Goal: Task Accomplishment & Management: Manage account settings

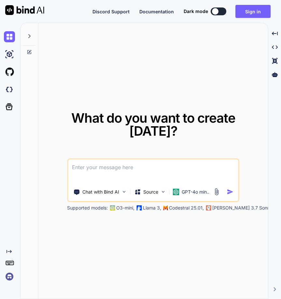
click at [11, 278] on img at bounding box center [9, 276] width 11 height 11
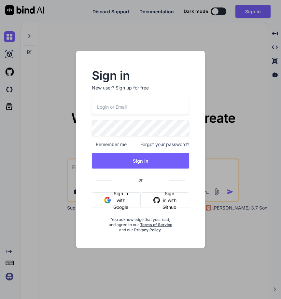
paste input "[EMAIL_ADDRESS][DOMAIN_NAME]"
click at [134, 107] on input "[EMAIL_ADDRESS][DOMAIN_NAME]" at bounding box center [141, 107] width 98 height 16
type input "[EMAIL_ADDRESS][DOMAIN_NAME]"
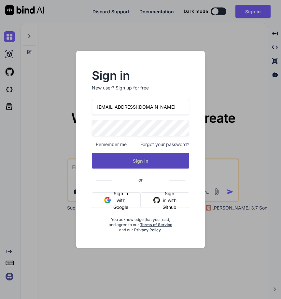
click at [141, 167] on button "Sign In" at bounding box center [141, 161] width 98 height 16
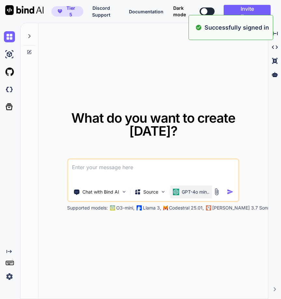
click at [179, 189] on div "GPT-4o min.." at bounding box center [191, 192] width 37 height 7
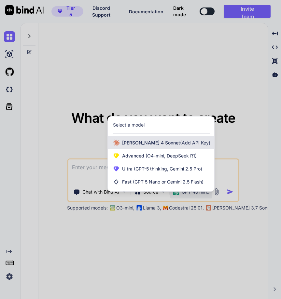
click at [157, 148] on div "[PERSON_NAME] 4 Sonnet (Add API Key)" at bounding box center [161, 142] width 106 height 13
type textarea "x"
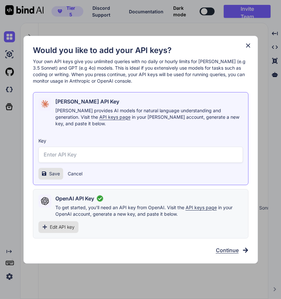
click at [62, 227] on div "Edit API key" at bounding box center [58, 227] width 40 height 12
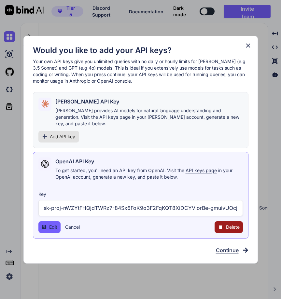
click at [92, 204] on input "sk-proj-nWZYtFHQjdTWRz7-84Sx6FoK9o3F2FqKQT8XiDCYViorBe-gmuivUOcjLs-975eBrm4P8Q2…" at bounding box center [140, 208] width 204 height 16
click at [250, 47] on icon at bounding box center [248, 45] width 7 height 7
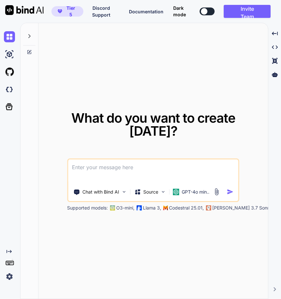
click at [9, 274] on img at bounding box center [9, 276] width 11 height 11
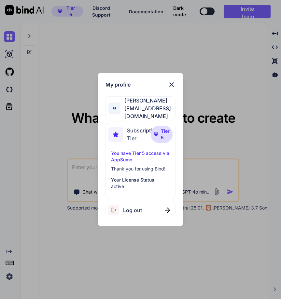
click at [57, 269] on div "My profile [PERSON_NAME] [EMAIL_ADDRESS][DOMAIN_NAME] Subscription Tier Tier 5 …" at bounding box center [140, 149] width 281 height 299
